Goal: Task Accomplishment & Management: Manage account settings

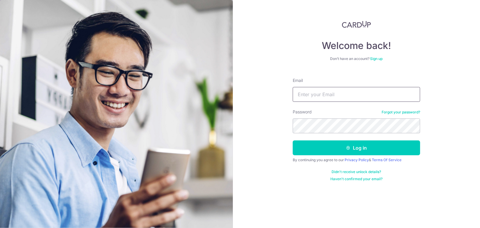
click at [338, 96] on input "Email" at bounding box center [356, 94] width 127 height 15
type input "[EMAIL_ADDRESS][DOMAIN_NAME]"
click at [293, 140] on button "Log in" at bounding box center [356, 147] width 127 height 15
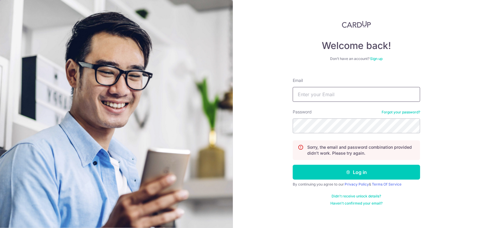
click at [338, 96] on input "Email" at bounding box center [356, 94] width 127 height 15
type input "[EMAIL_ADDRESS][DOMAIN_NAME]"
click at [293, 164] on button "Log in" at bounding box center [356, 171] width 127 height 15
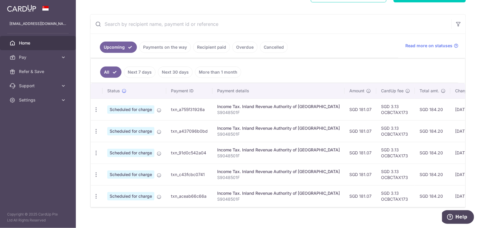
scroll to position [110, 0]
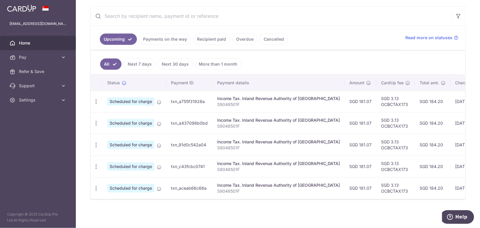
click at [179, 37] on link "Payments on the way" at bounding box center [165, 38] width 52 height 11
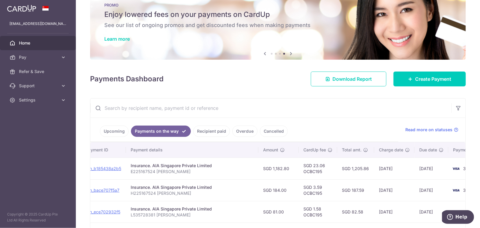
scroll to position [0, 0]
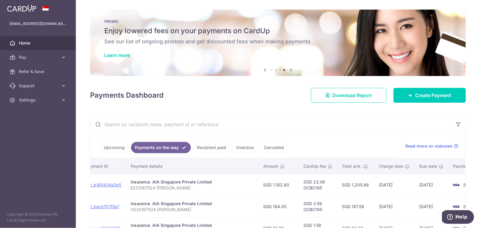
click at [25, 107] on aside "karenshui@gmail.com Home Pay Payments Recipients Cards Refer & Save Support FAQ…" at bounding box center [38, 114] width 76 height 228
click at [28, 102] on span "Settings" at bounding box center [38, 100] width 39 height 6
click at [29, 129] on span "Logout" at bounding box center [38, 128] width 39 height 6
